Goal: Navigation & Orientation: Go to known website

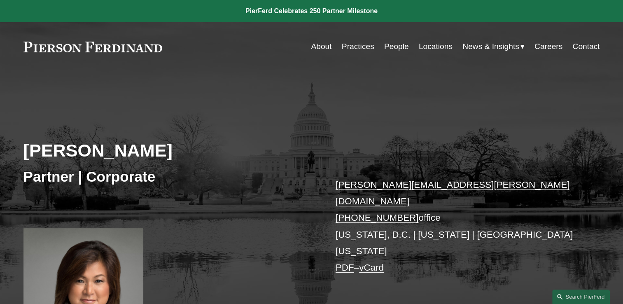
click at [100, 51] on link at bounding box center [92, 47] width 139 height 11
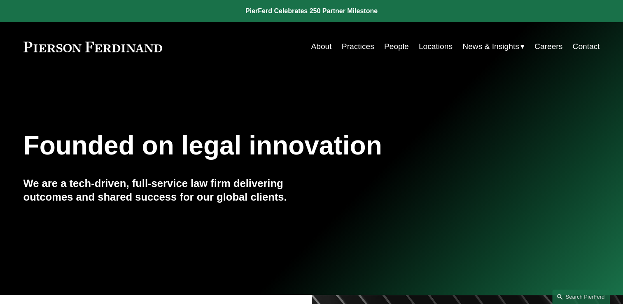
click at [91, 44] on link at bounding box center [92, 47] width 139 height 11
